Goal: Use online tool/utility: Utilize a website feature to perform a specific function

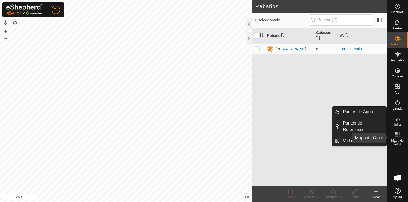
click at [399, 137] on icon at bounding box center [397, 134] width 6 height 6
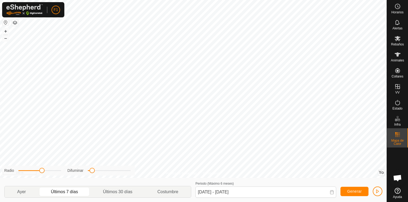
click at [61, 191] on p-togglebutton "Últimos 7 días" at bounding box center [64, 191] width 52 height 11
click at [359, 192] on span "Generar" at bounding box center [354, 191] width 15 height 4
click at [359, 193] on span "Generar" at bounding box center [354, 191] width 15 height 4
click at [353, 190] on span "Generar" at bounding box center [354, 191] width 15 height 4
click at [123, 192] on p-togglebutton "Últimos 30 días" at bounding box center [117, 191] width 54 height 11
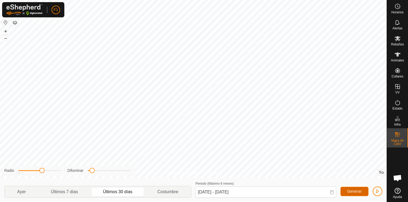
click at [356, 191] on span "Generar" at bounding box center [354, 191] width 15 height 4
click at [397, 137] on icon at bounding box center [397, 134] width 6 height 6
click at [18, 192] on p-togglebutton "Ayer" at bounding box center [22, 191] width 34 height 11
type input "[DATE] - [DATE]"
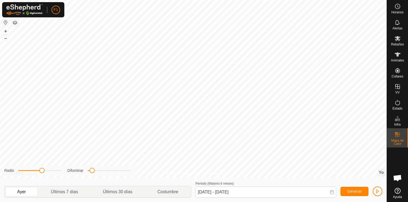
click at [197, 180] on div "Política de Privacidad Contáctenos ES091007615269 2875479119 - - + – ⇧ Yo This …" at bounding box center [193, 101] width 386 height 202
click at [171, 181] on div "Política de Privacidad Contáctenos ES091007615269 2875479119 - - + – ⇧ Yo This …" at bounding box center [193, 101] width 386 height 202
click at [5, 38] on button "–" at bounding box center [5, 38] width 6 height 6
click at [5, 32] on button "+" at bounding box center [5, 31] width 6 height 6
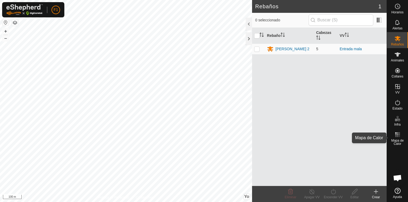
click at [397, 136] on rect at bounding box center [396, 136] width 1 height 1
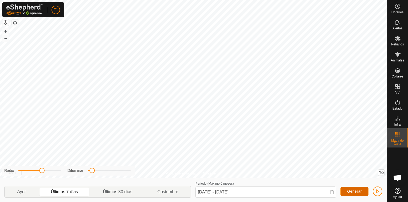
click at [355, 189] on span "Generar" at bounding box center [354, 191] width 15 height 4
click at [82, 189] on p-togglebutton "Últimos 7 días" at bounding box center [64, 191] width 52 height 11
click at [23, 190] on p-togglebutton "Ayer" at bounding box center [22, 191] width 34 height 11
click at [51, 192] on p-togglebutton "Últimos 7 días" at bounding box center [64, 191] width 52 height 11
click at [118, 191] on p-togglebutton "Últimos 30 días" at bounding box center [117, 191] width 54 height 11
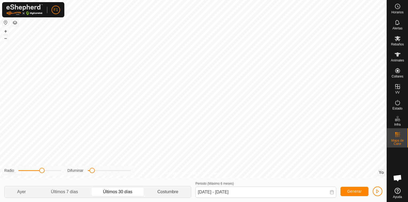
click at [167, 190] on p-togglebutton "Costumbre" at bounding box center [168, 191] width 46 height 11
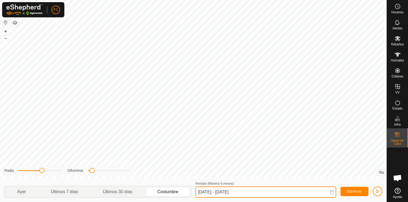
click at [215, 192] on input "[DATE] - [DATE]" at bounding box center [265, 191] width 141 height 11
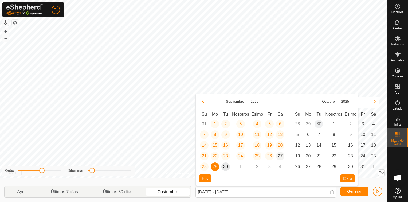
click at [282, 155] on span "27" at bounding box center [280, 156] width 9 height 9
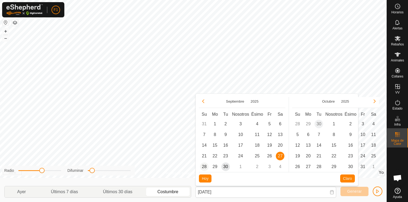
click at [205, 167] on span "28" at bounding box center [204, 166] width 9 height 9
type input "[DATE] - [DATE]"
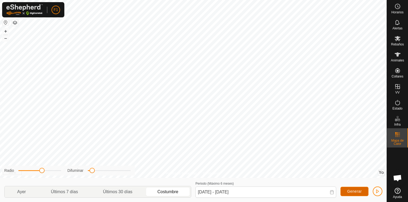
click at [357, 189] on span "Generar" at bounding box center [354, 191] width 15 height 4
click at [358, 191] on span "Generar" at bounding box center [354, 191] width 15 height 4
click at [397, 27] on span "Alertas" at bounding box center [397, 28] width 10 height 3
